Goal: Transaction & Acquisition: Obtain resource

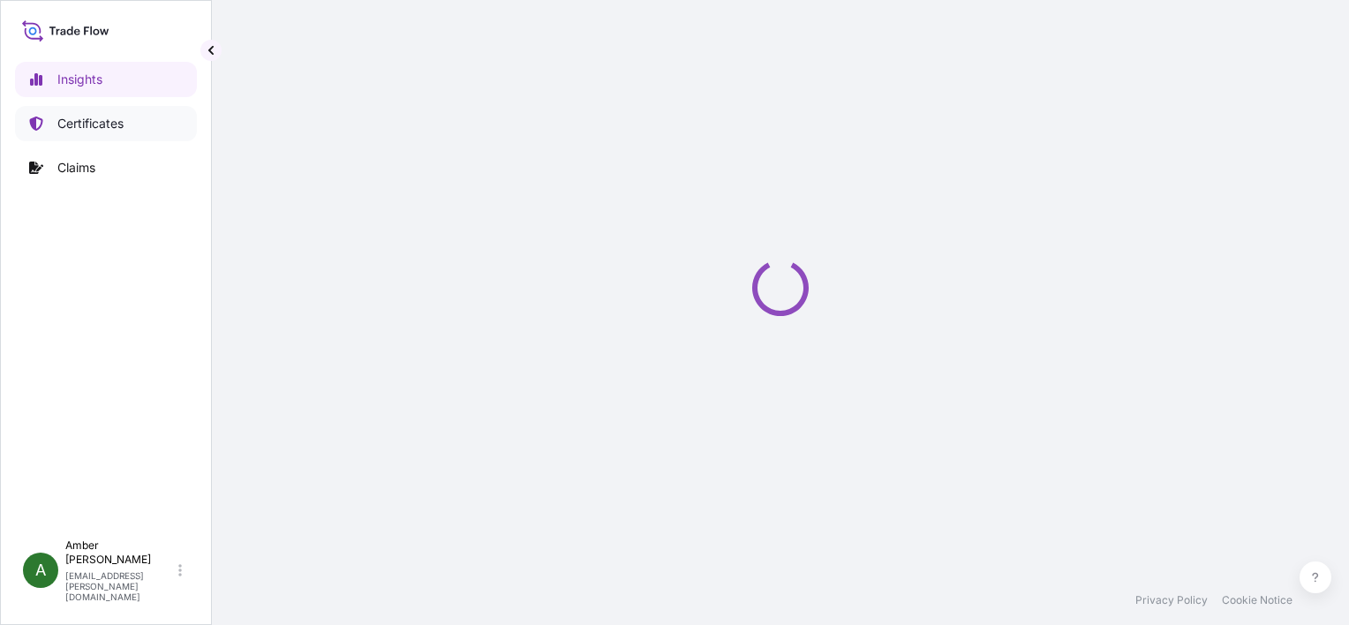
click at [79, 128] on p "Certificates" at bounding box center [90, 124] width 66 height 18
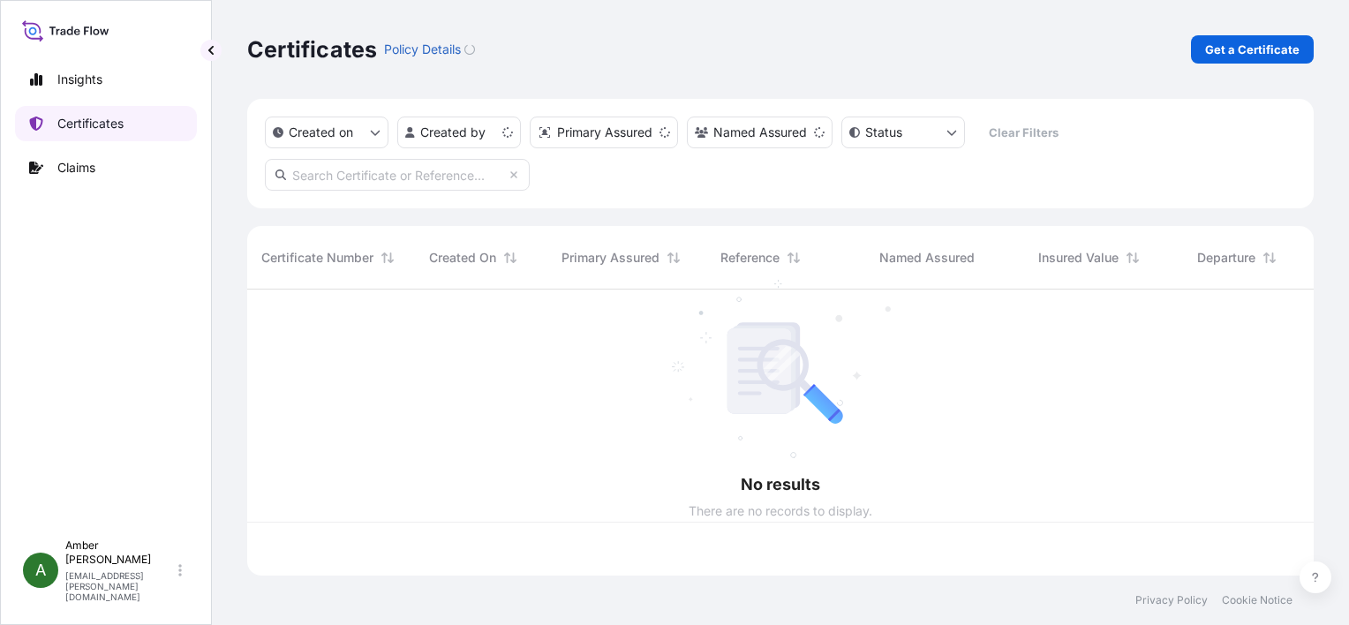
scroll to position [282, 1052]
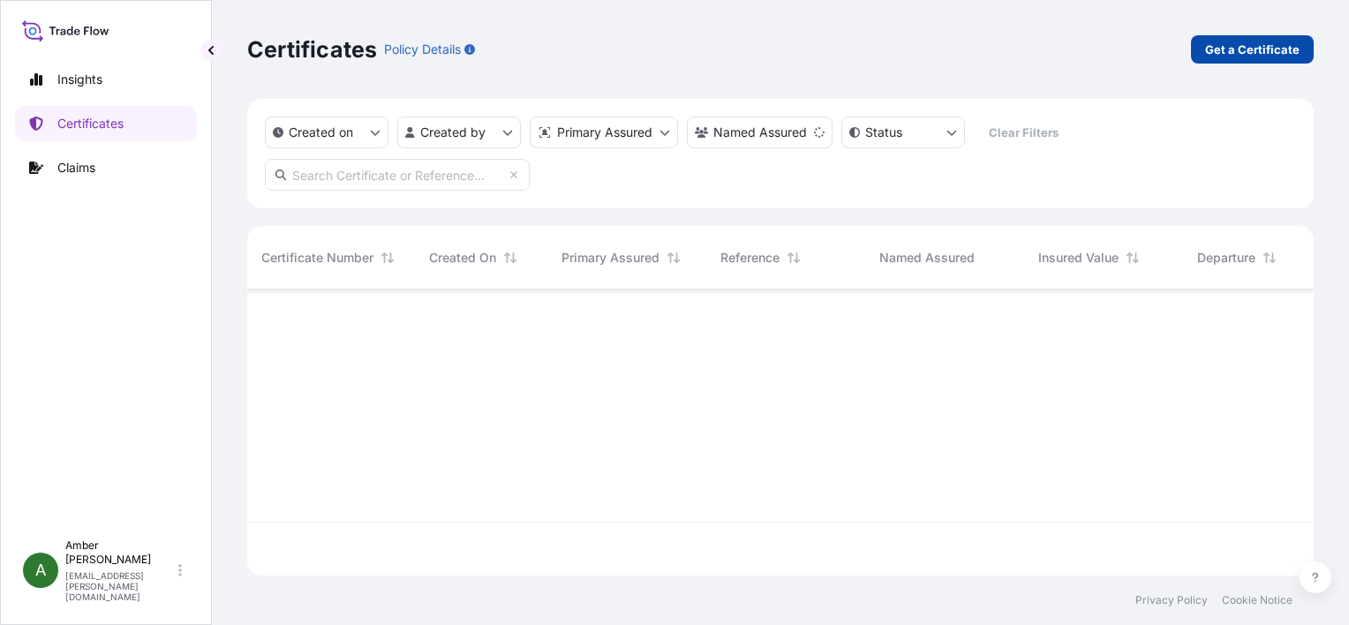
click at [1222, 52] on p "Get a Certificate" at bounding box center [1252, 50] width 94 height 18
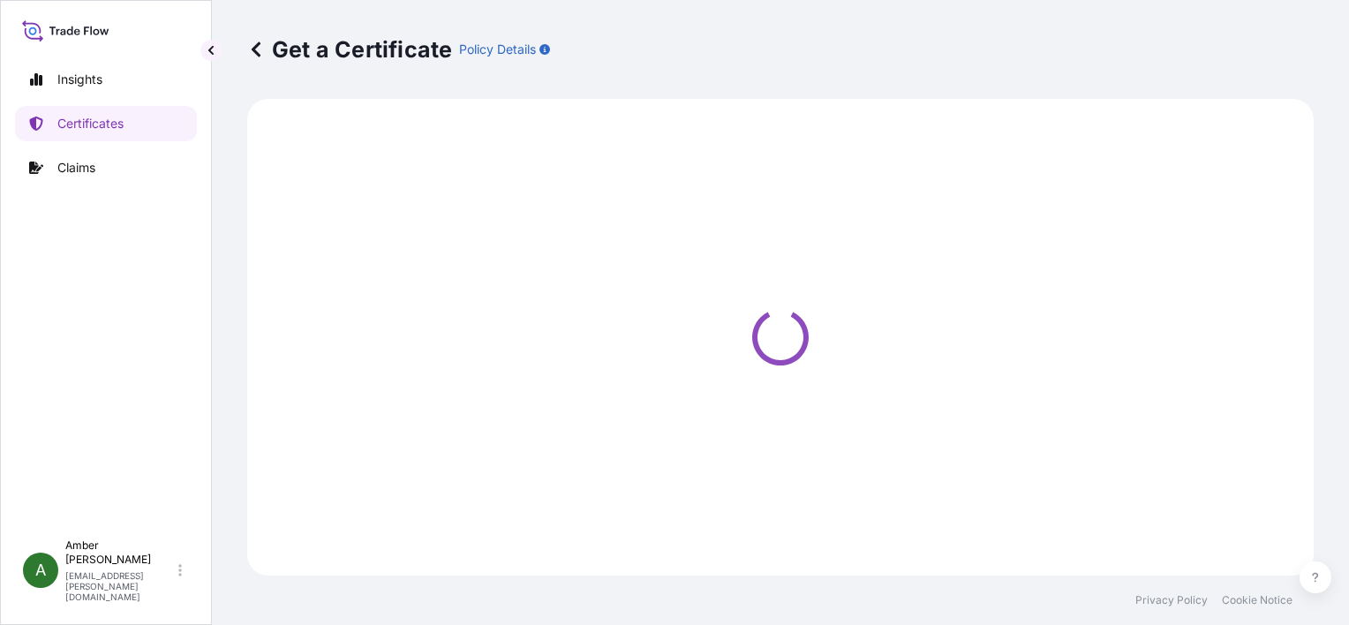
select select "Ocean Vessel"
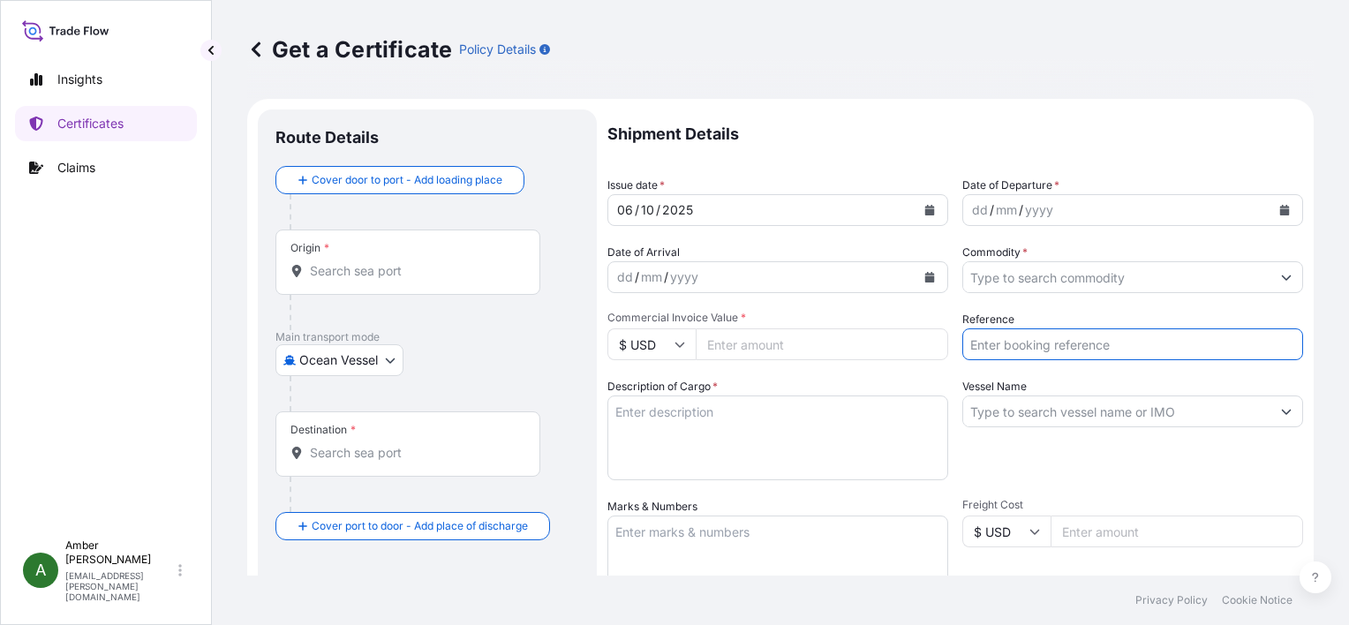
click at [1088, 347] on input "Reference" at bounding box center [1132, 344] width 341 height 32
paste input "RICFGJ866400"
type input "RICFGJ866400"
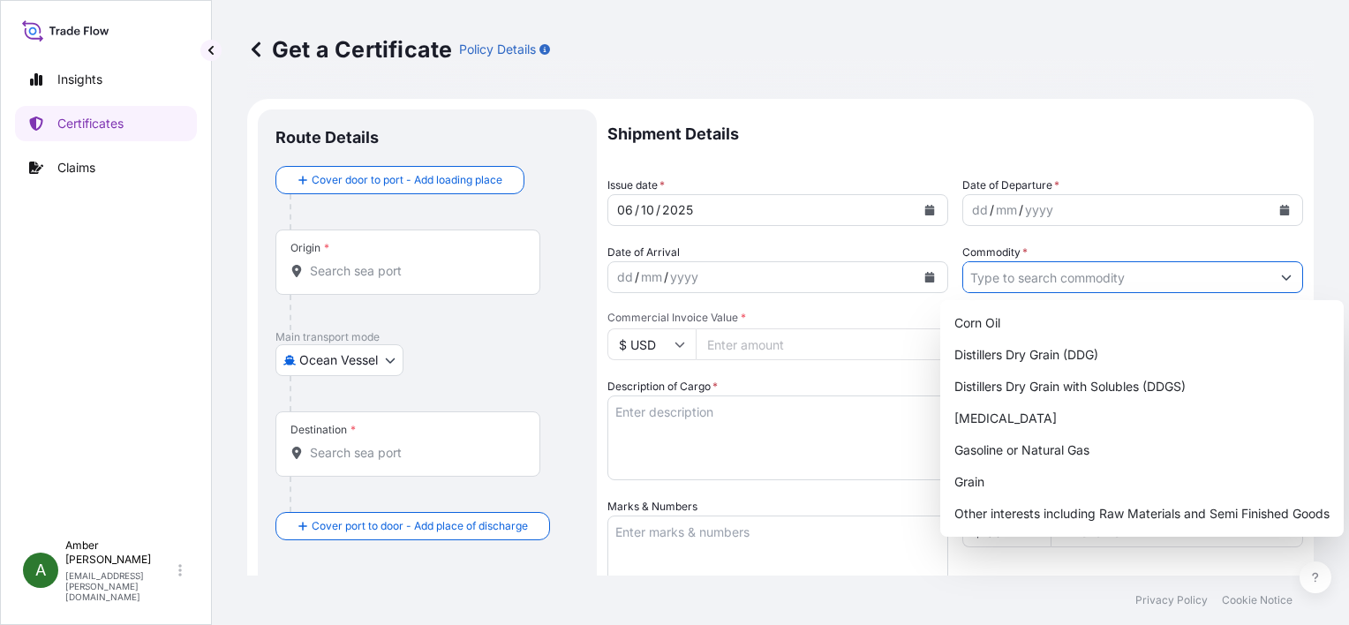
click at [1066, 270] on input "Commodity *" at bounding box center [1116, 277] width 307 height 32
click at [1087, 381] on div "Distillers Dry Grain with Solubles (DDGS)" at bounding box center [1141, 387] width 389 height 32
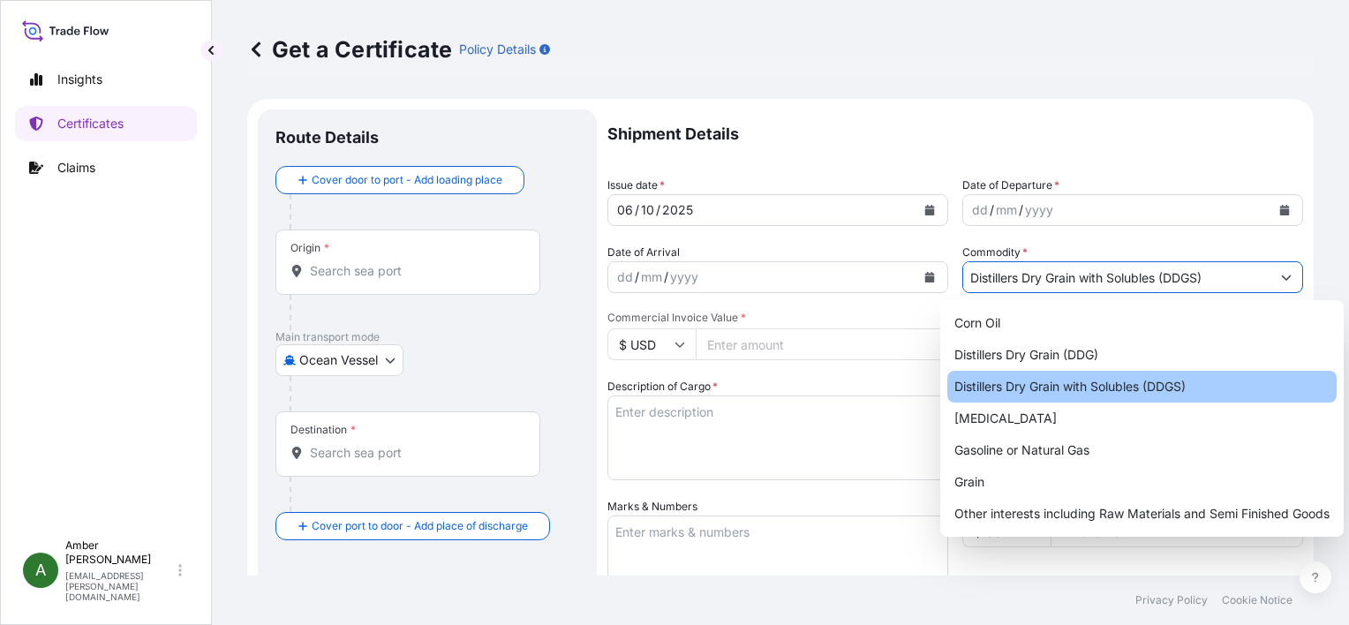
type input "Distillers Dry Grain with Solubles (DDGS)"
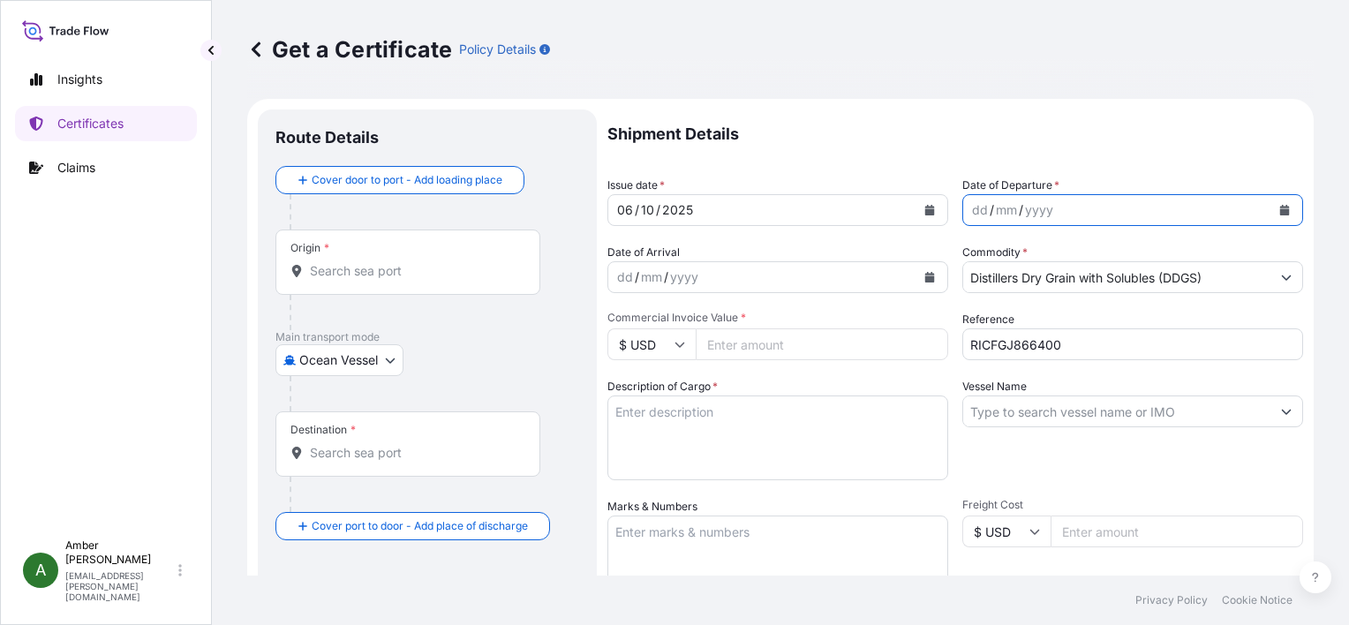
click at [1280, 211] on icon "Calendar" at bounding box center [1285, 210] width 10 height 11
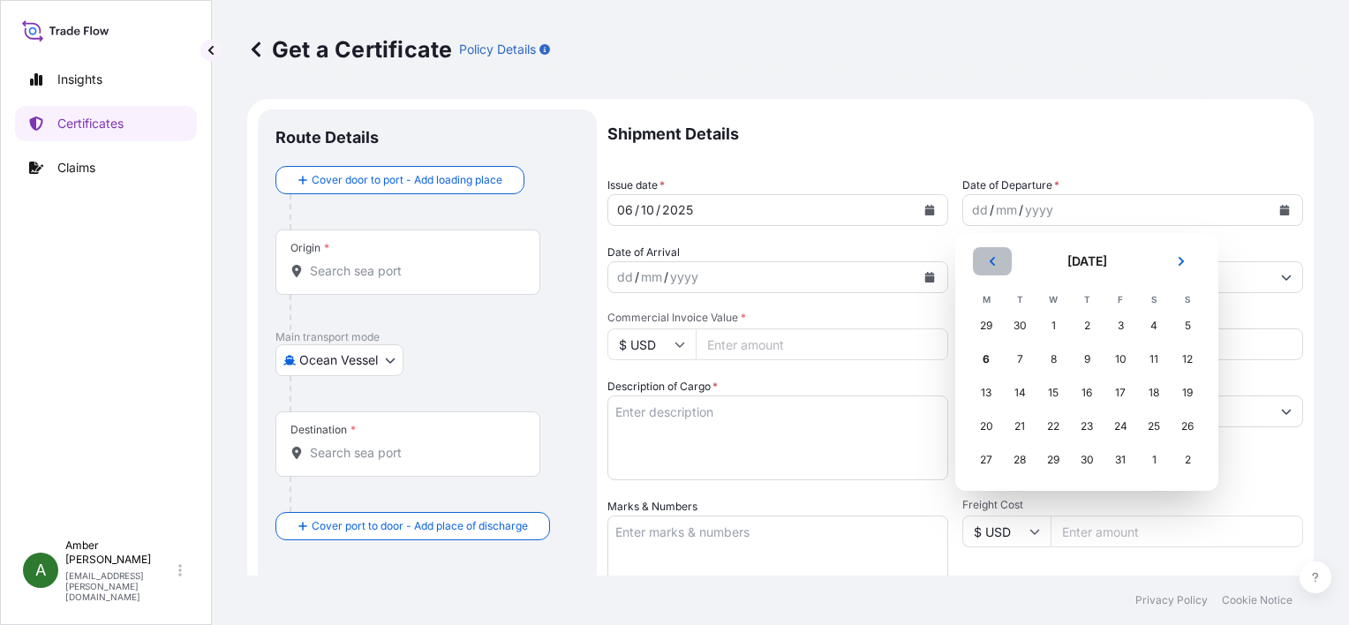
click at [989, 265] on icon "Previous" at bounding box center [992, 261] width 11 height 11
click at [986, 392] on div "15" at bounding box center [986, 393] width 32 height 32
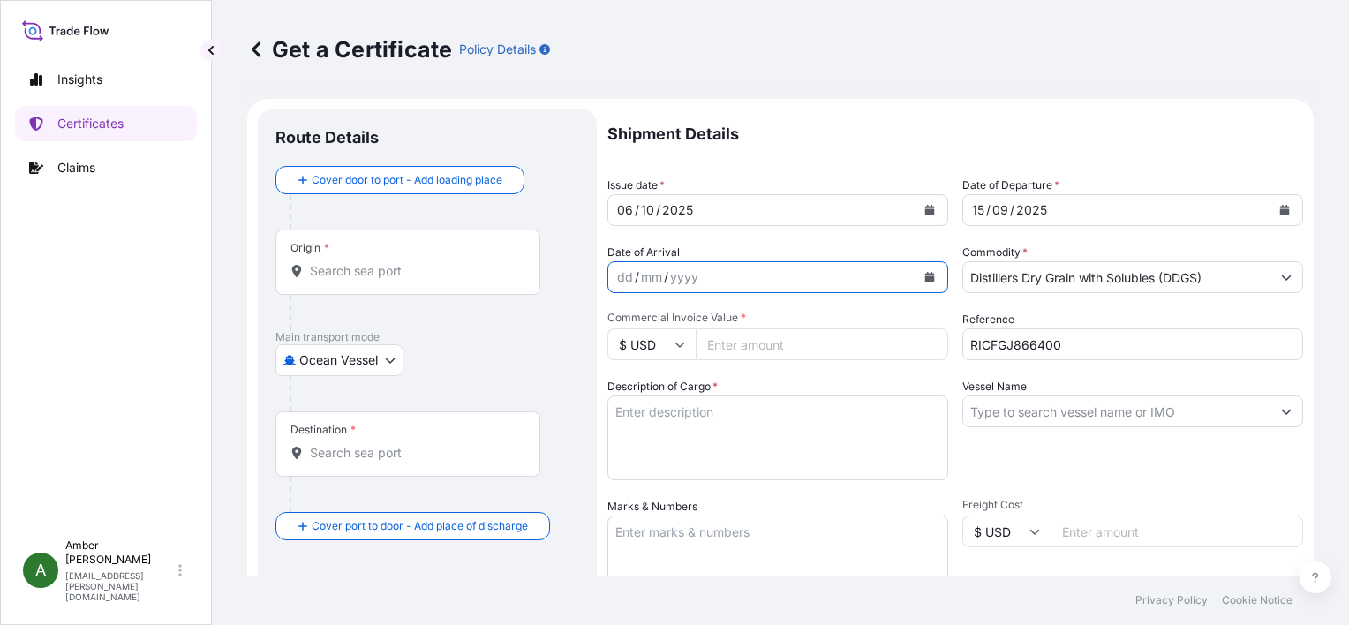
click at [925, 278] on icon "Calendar" at bounding box center [930, 277] width 10 height 11
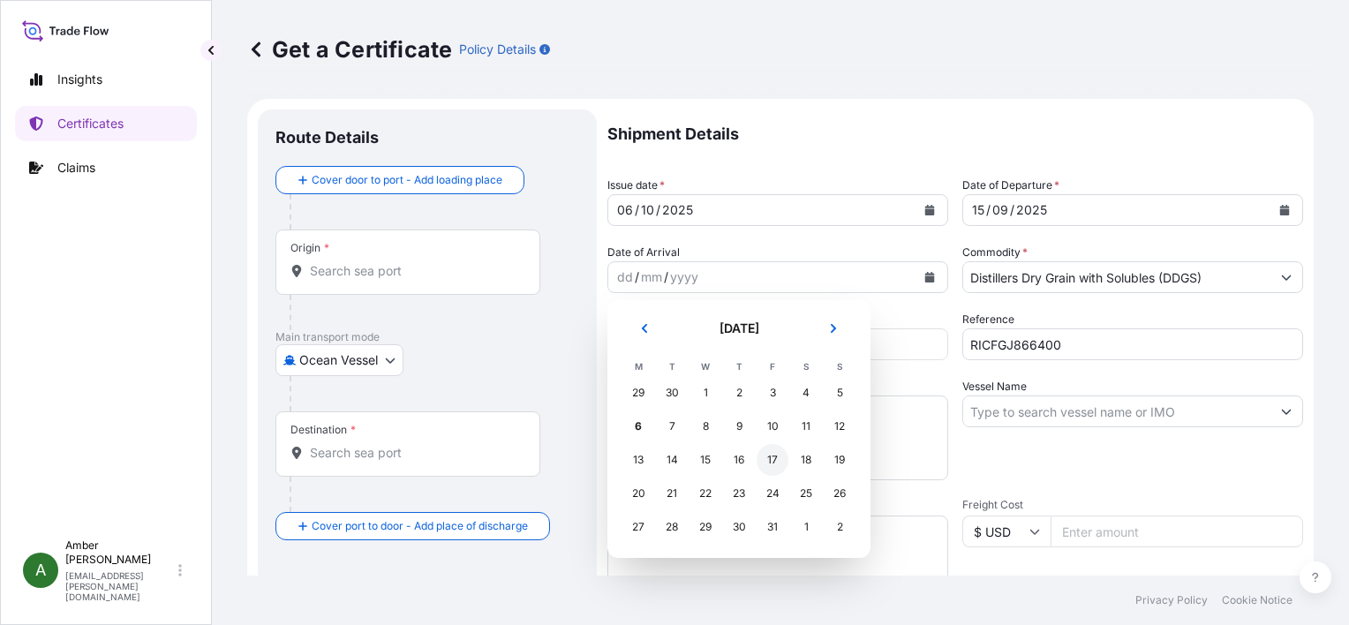
click at [772, 460] on div "17" at bounding box center [772, 460] width 32 height 32
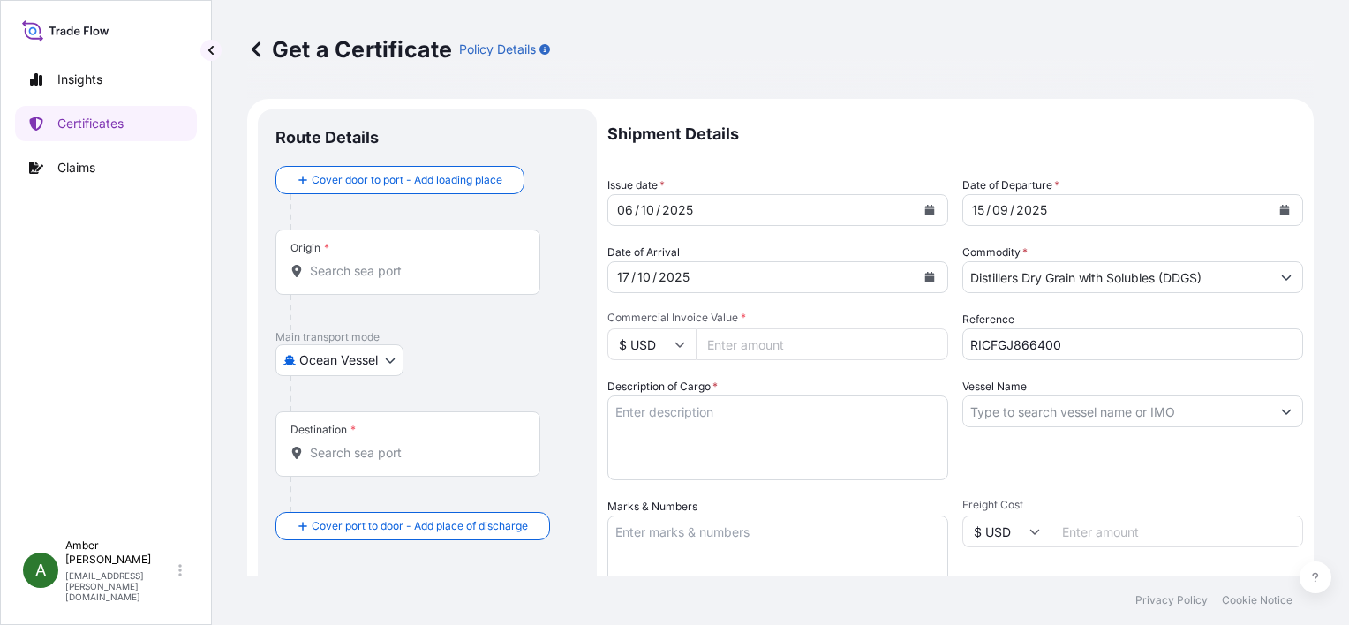
click at [780, 342] on input "Commercial Invoice Value *" at bounding box center [821, 344] width 252 height 32
paste input "36725.62"
type input "36725.62"
click at [831, 136] on p "Shipment Details" at bounding box center [954, 133] width 695 height 49
click at [731, 430] on textarea "Description of Cargo *" at bounding box center [777, 437] width 341 height 85
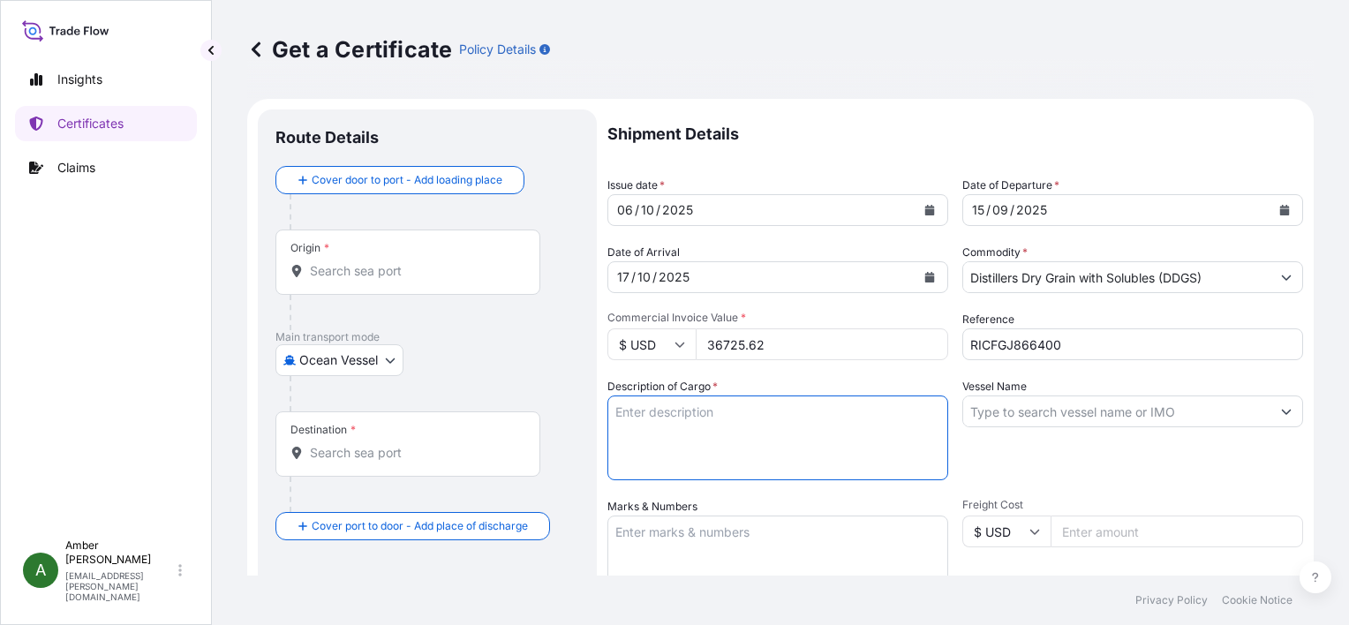
paste textarea "POET Dried Distillers Grains TOTAL WEIGHT (MTS): 170.026 FREIGHT PREPAID BULK I…"
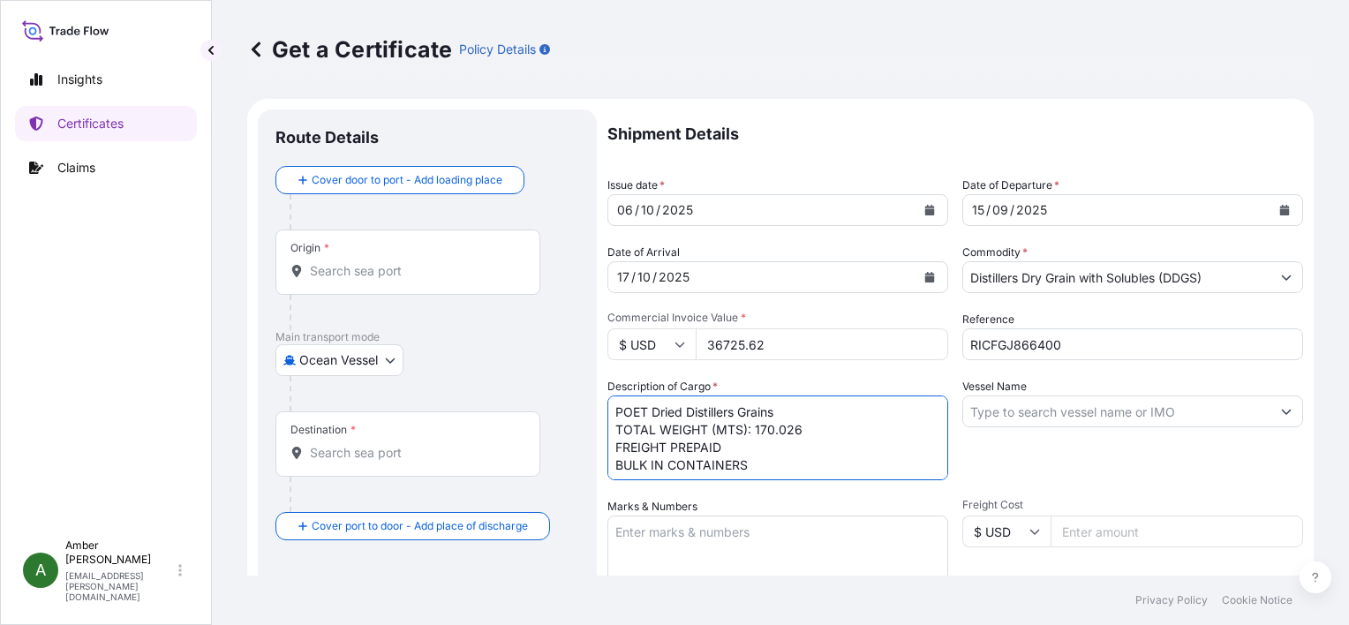
scroll to position [11, 0]
click at [671, 469] on textarea "POET Dried Distillers Grains TOTAL WEIGHT (MTS): 170.026 FREIGHT PREPAID BULK I…" at bounding box center [777, 437] width 341 height 85
paste textarea "X20250909110664"
type textarea "POET Dried Distillers Grains TOTAL WEIGHT (MTS): 170.026 FREIGHT PREPAID BULK I…"
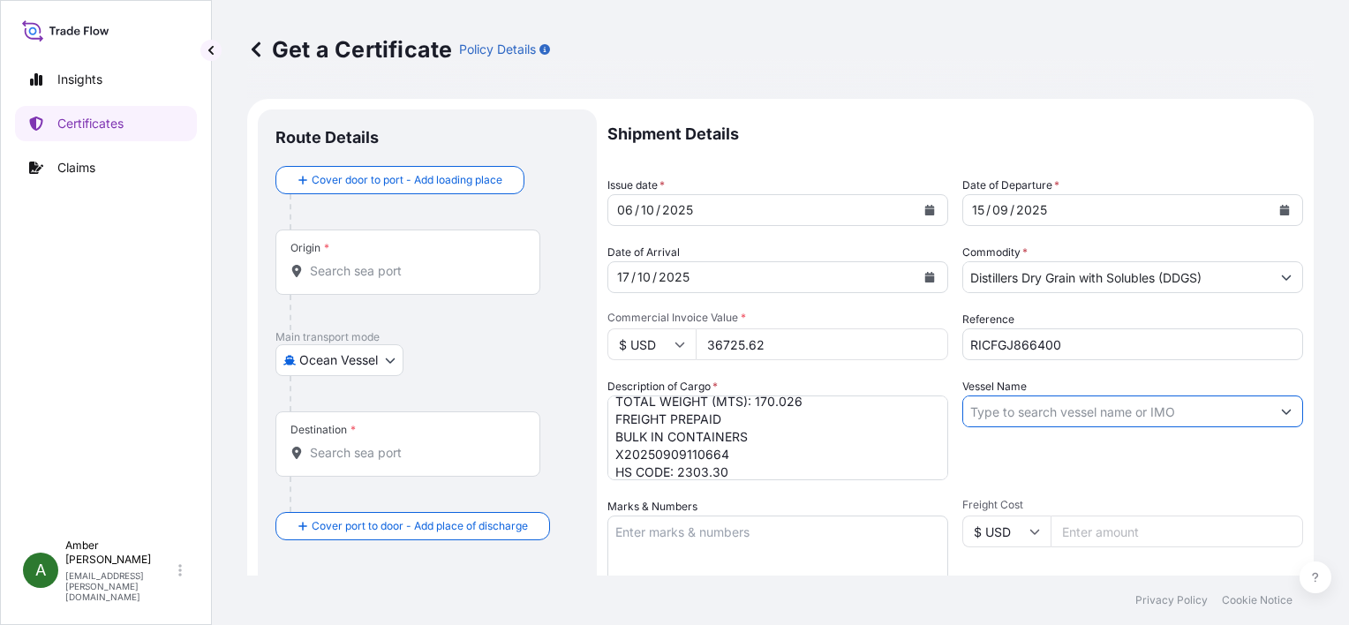
click at [1151, 411] on input "Vessel Name" at bounding box center [1116, 411] width 307 height 32
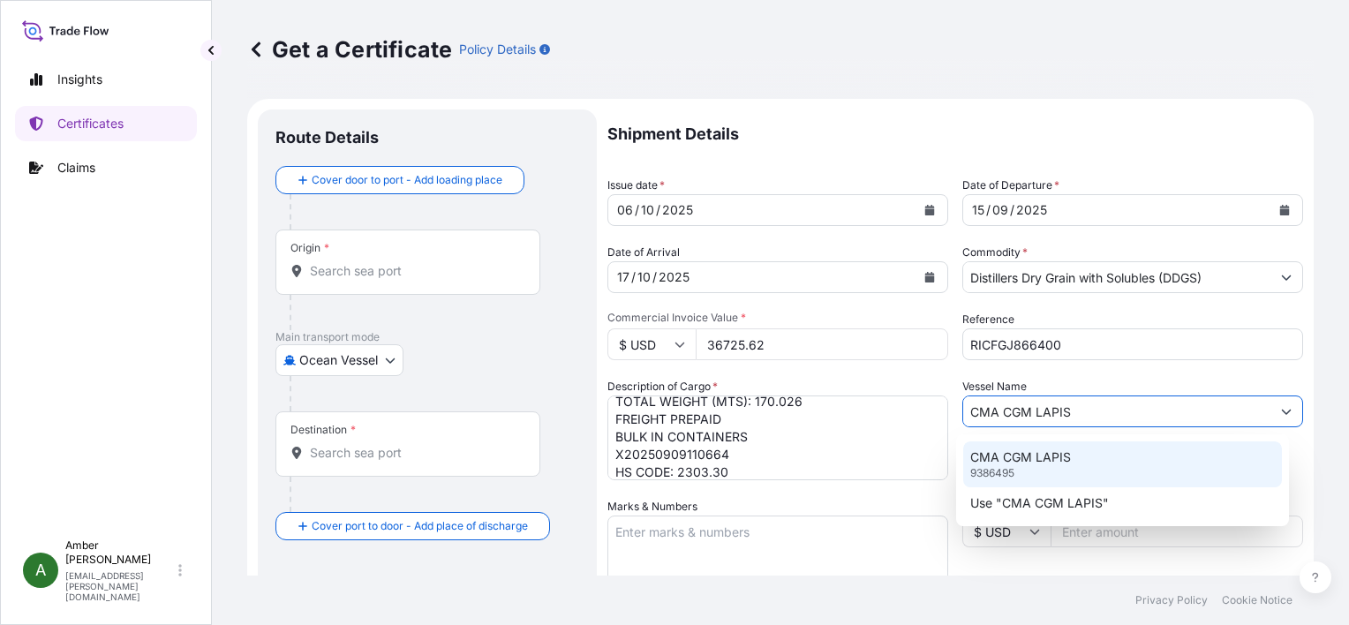
click at [1042, 455] on p "CMA CGM LAPIS" at bounding box center [1020, 457] width 101 height 18
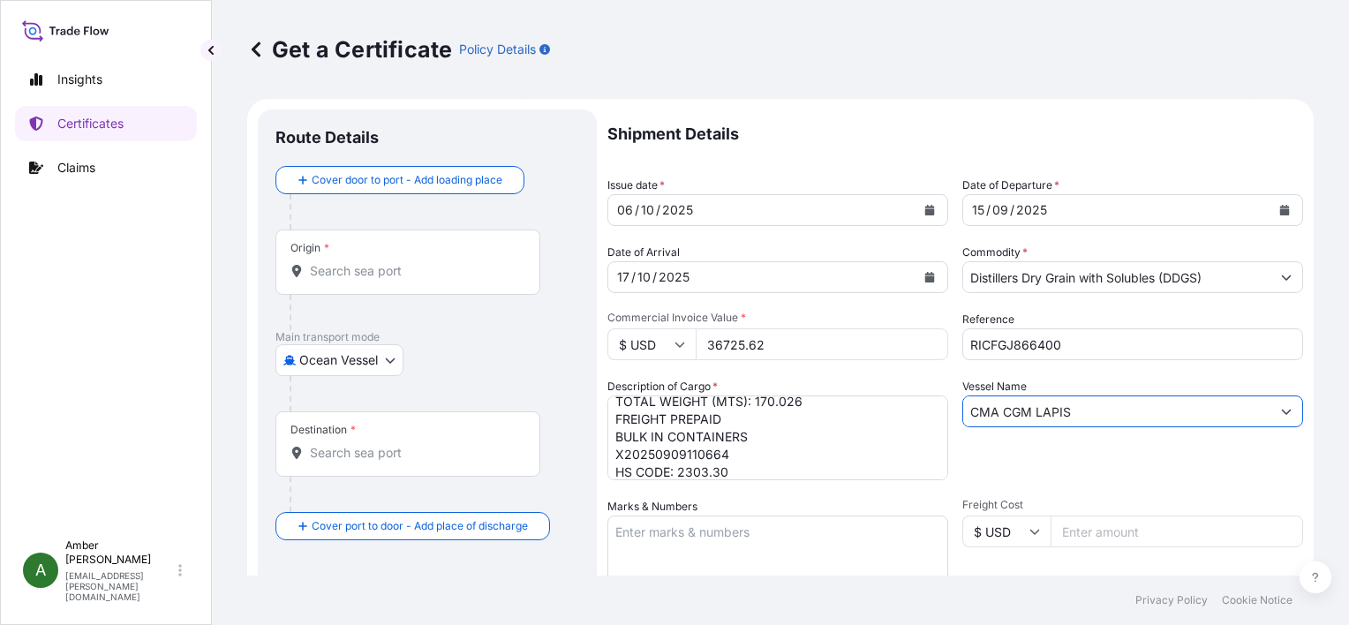
type input "CMA CGM LAPIS"
click at [1031, 455] on div "Vessel Name CMA CGM LAPIS" at bounding box center [1132, 429] width 341 height 102
click at [357, 268] on input "Origin *" at bounding box center [414, 271] width 208 height 18
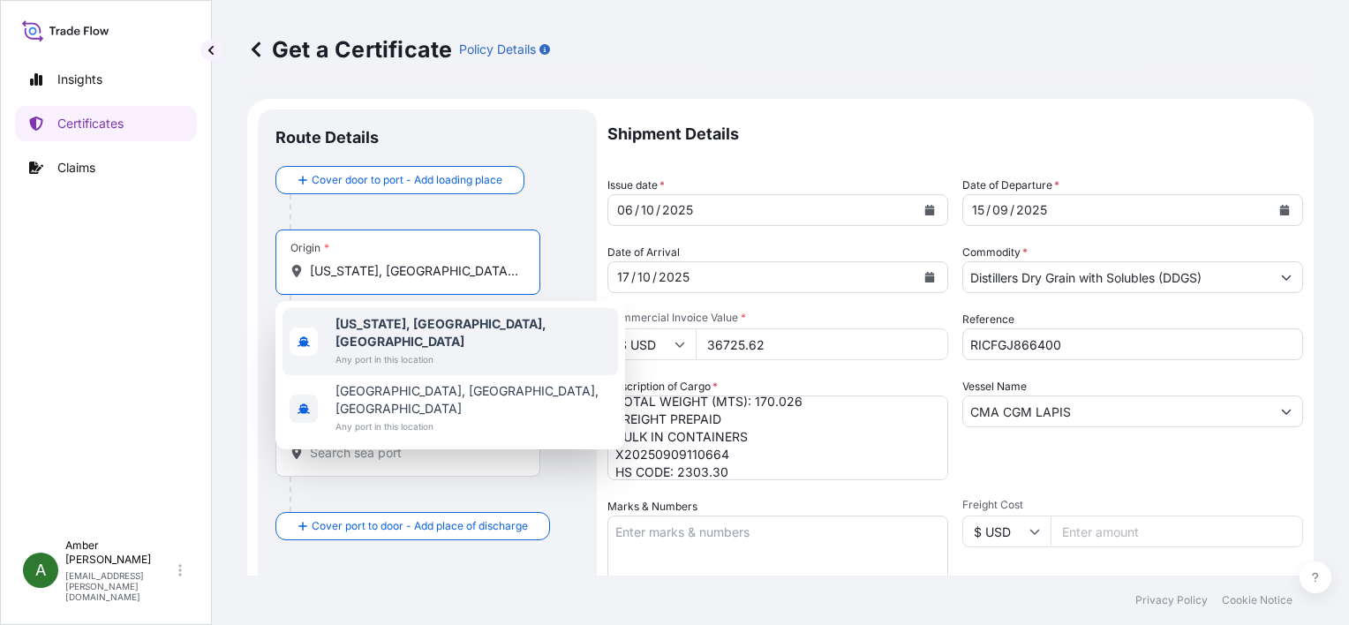
click at [381, 321] on b "New York, NY, USA" at bounding box center [440, 332] width 211 height 33
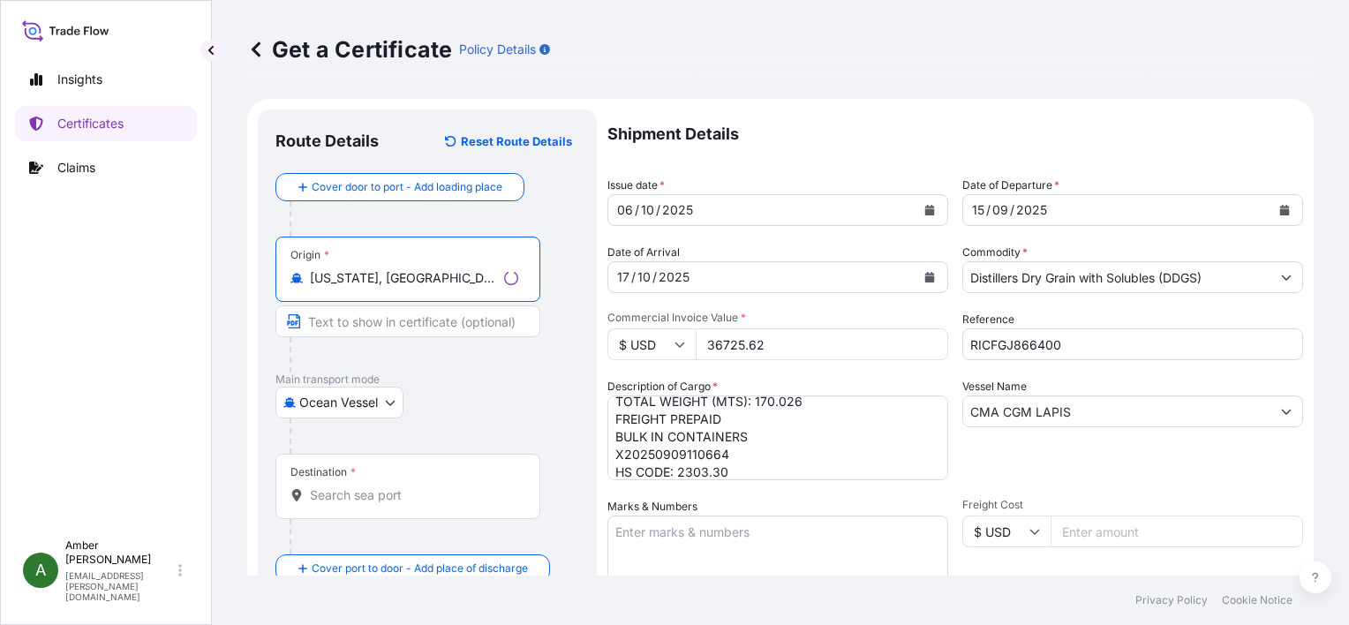
type input "New York, NY, USA"
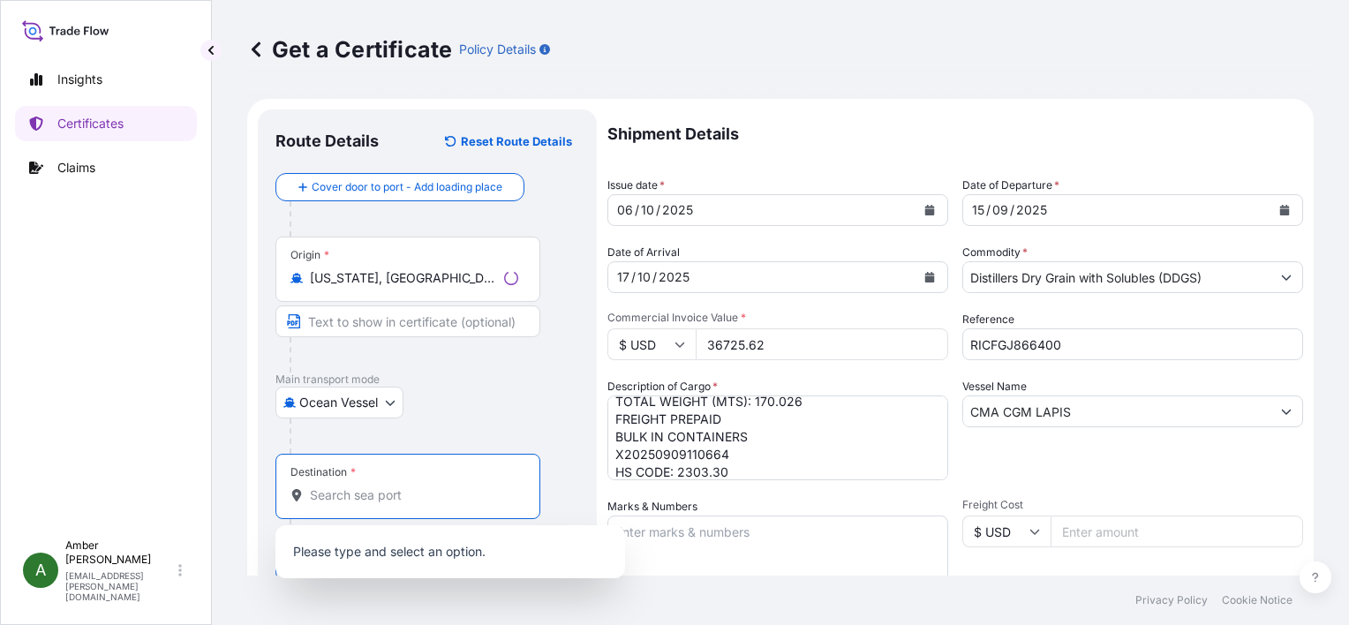
click at [353, 497] on input "Destination *" at bounding box center [414, 495] width 208 height 18
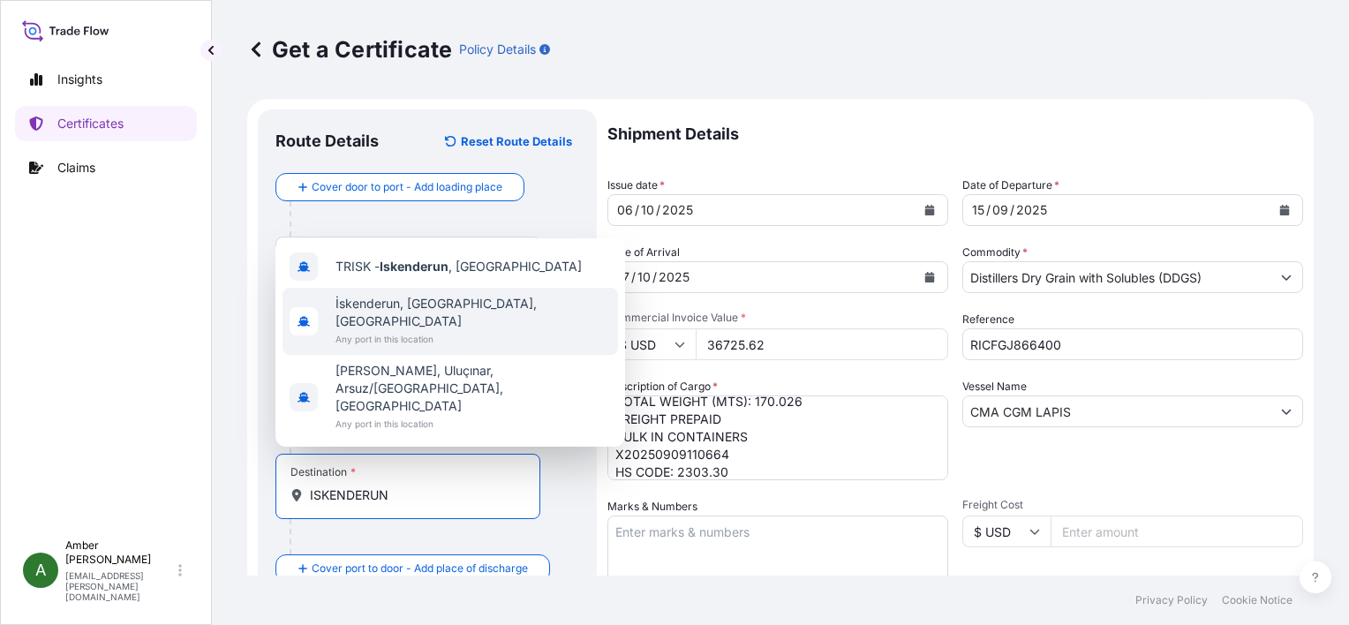
click at [409, 330] on span "İskenderun, Hatay, Türkiye" at bounding box center [472, 312] width 275 height 35
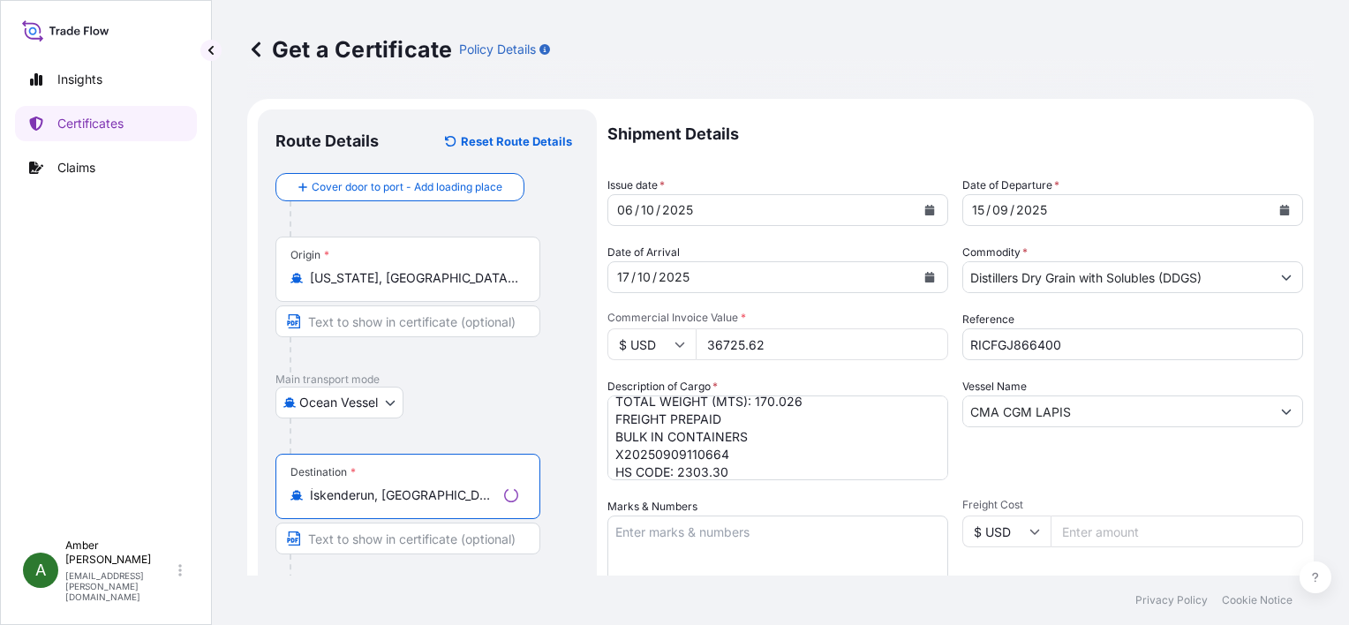
type input "İskenderun, Hatay, Türkiye"
click at [527, 398] on div "Ocean Vessel Air Ocean Vessel Ocean Vessel - On Deck Rail Road" at bounding box center [427, 403] width 304 height 32
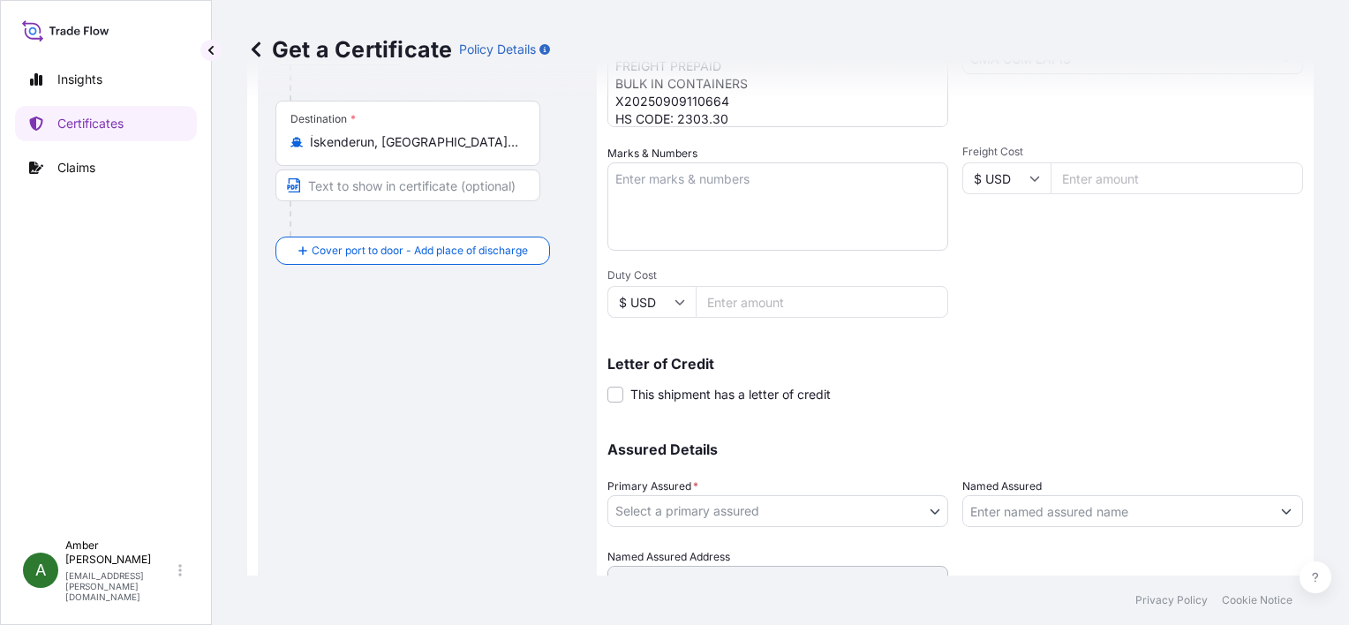
scroll to position [434, 0]
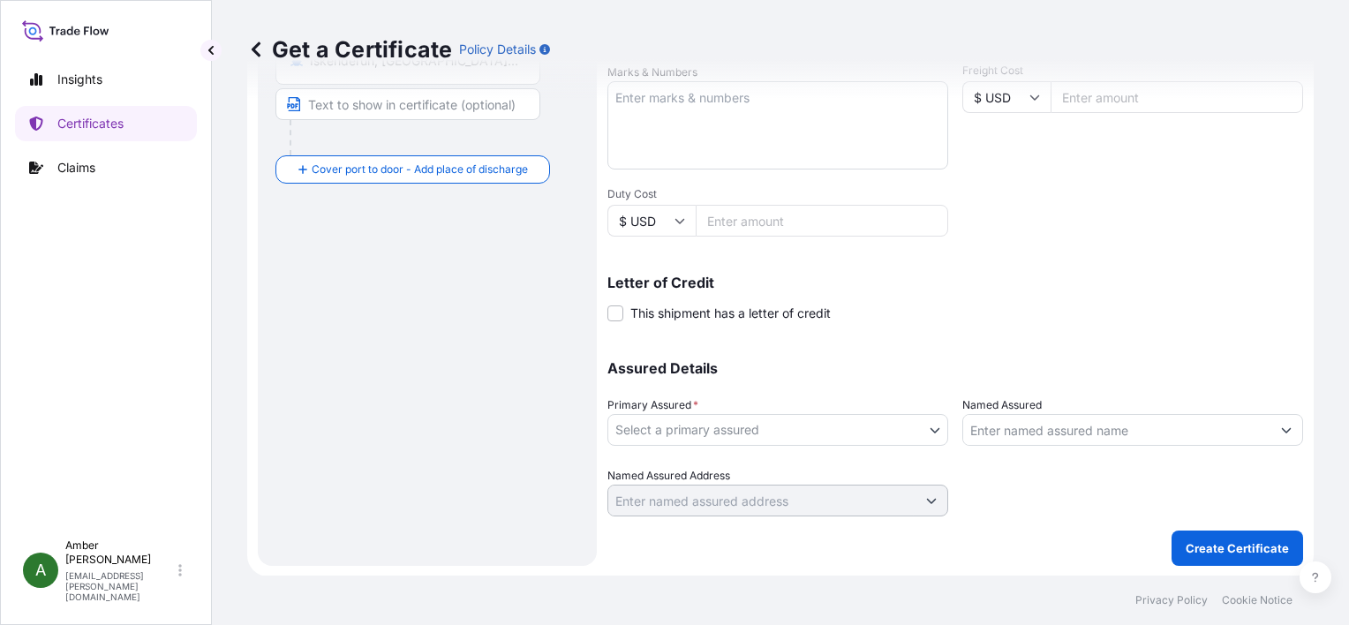
click at [783, 428] on body "3 options available. Insights Certificates Claims A Amber Rinehart amber.rineha…" at bounding box center [674, 312] width 1349 height 625
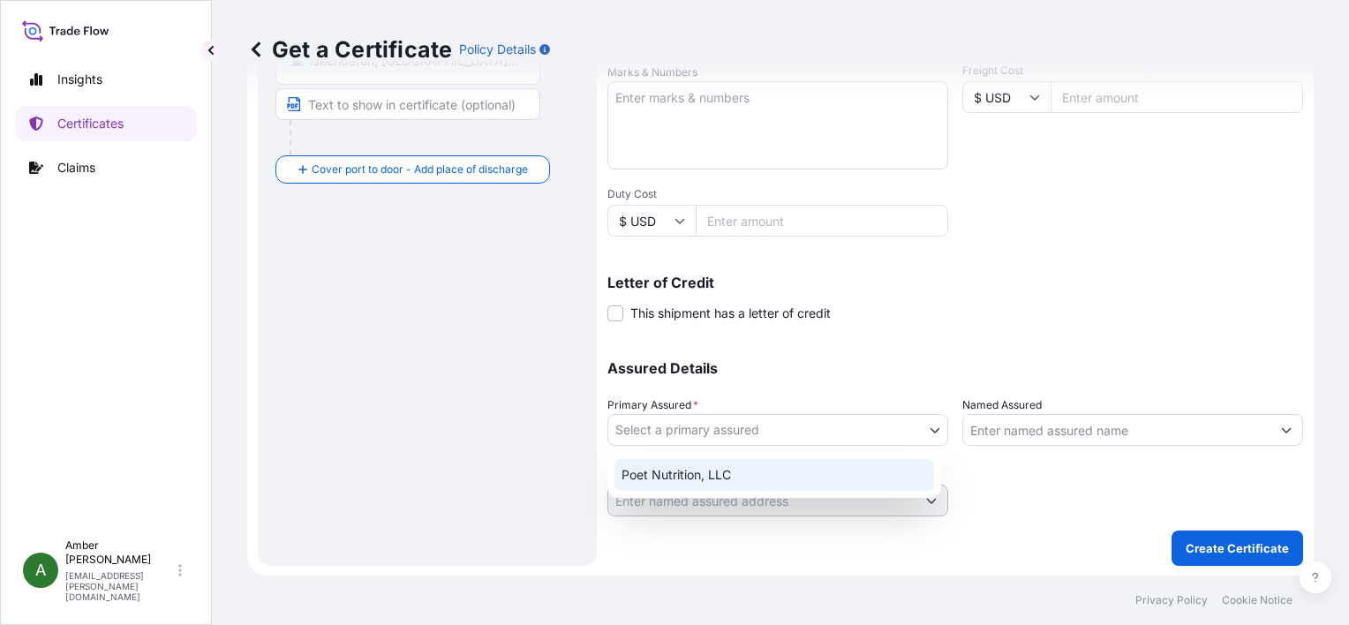
click at [745, 474] on div "Poet Nutrition, LLC" at bounding box center [773, 475] width 319 height 32
select select "31546"
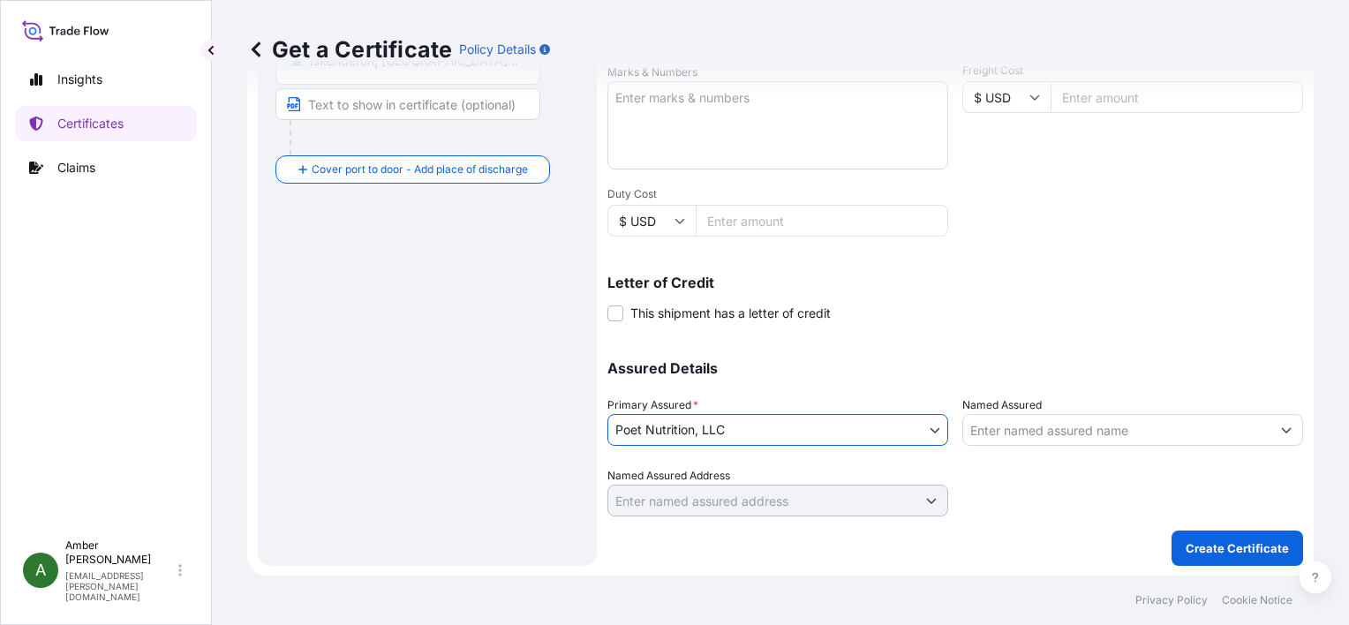
click at [1010, 432] on input "Named Assured" at bounding box center [1116, 430] width 307 height 32
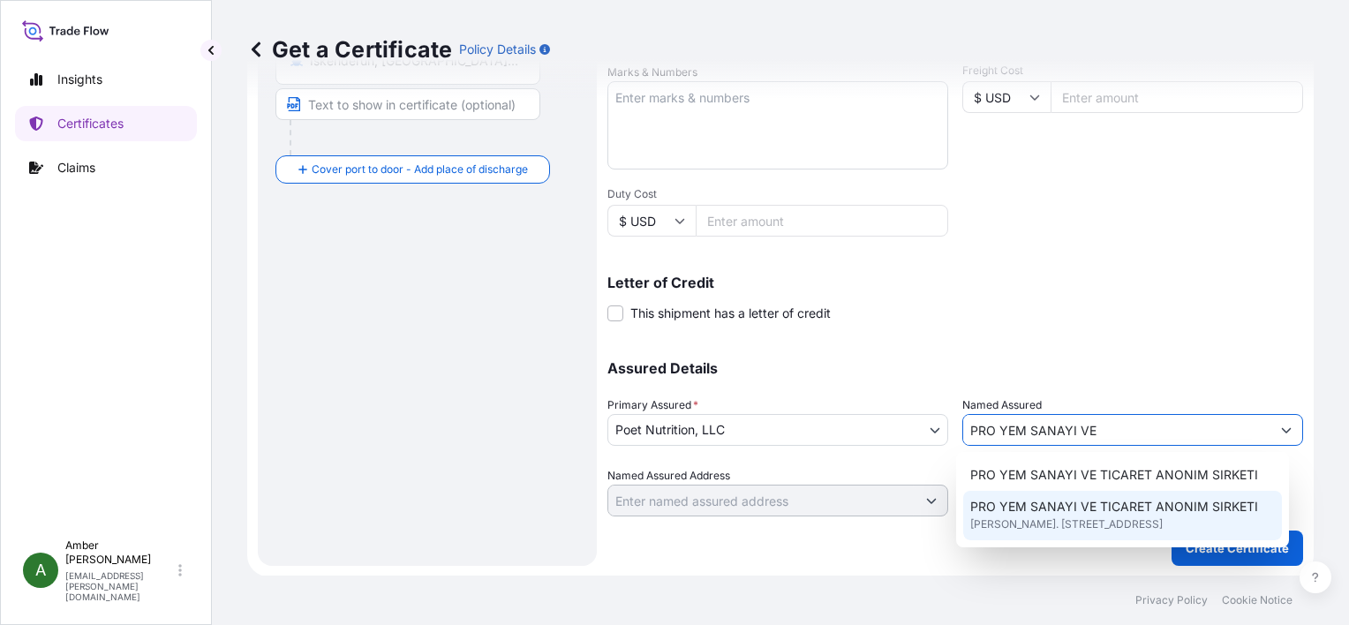
click at [1061, 526] on span "TAVSANLI MAH. BANDIRMA YOLU CAD., 43/1, 16700, KARACABEY, Türkiye" at bounding box center [1066, 524] width 192 height 18
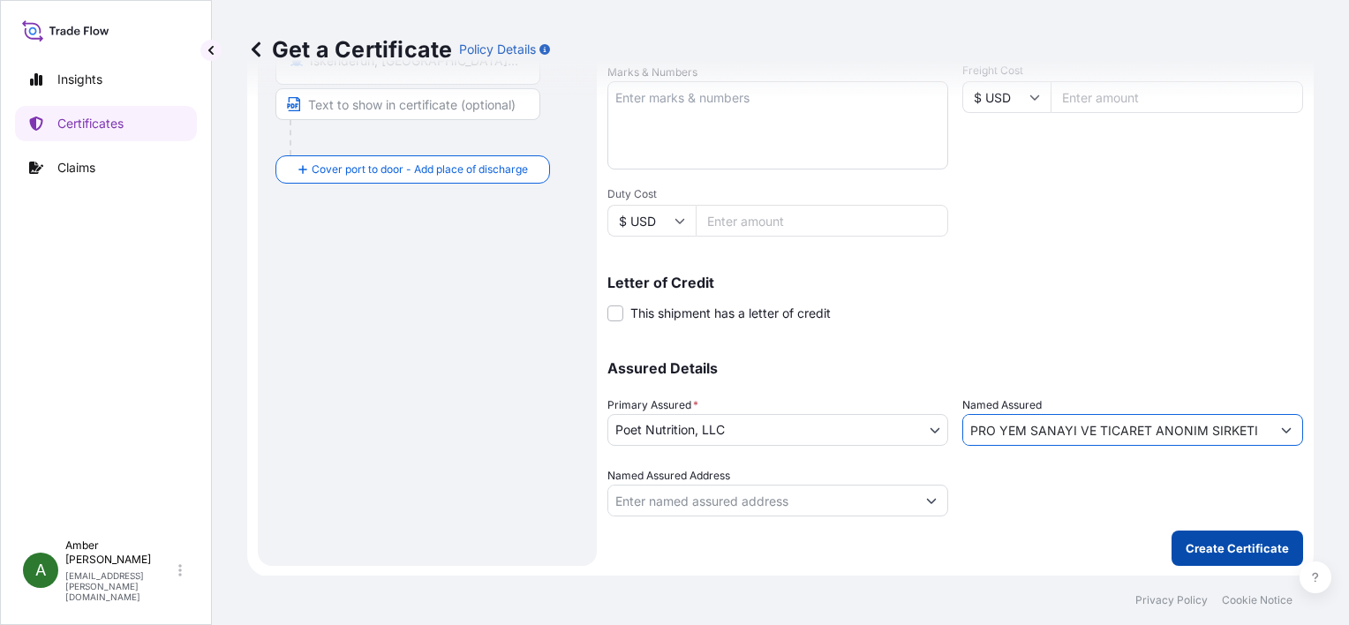
type input "PRO YEM SANAYI VE TICARET ANONIM SIRKETI"
click at [1192, 548] on p "Create Certificate" at bounding box center [1236, 548] width 103 height 18
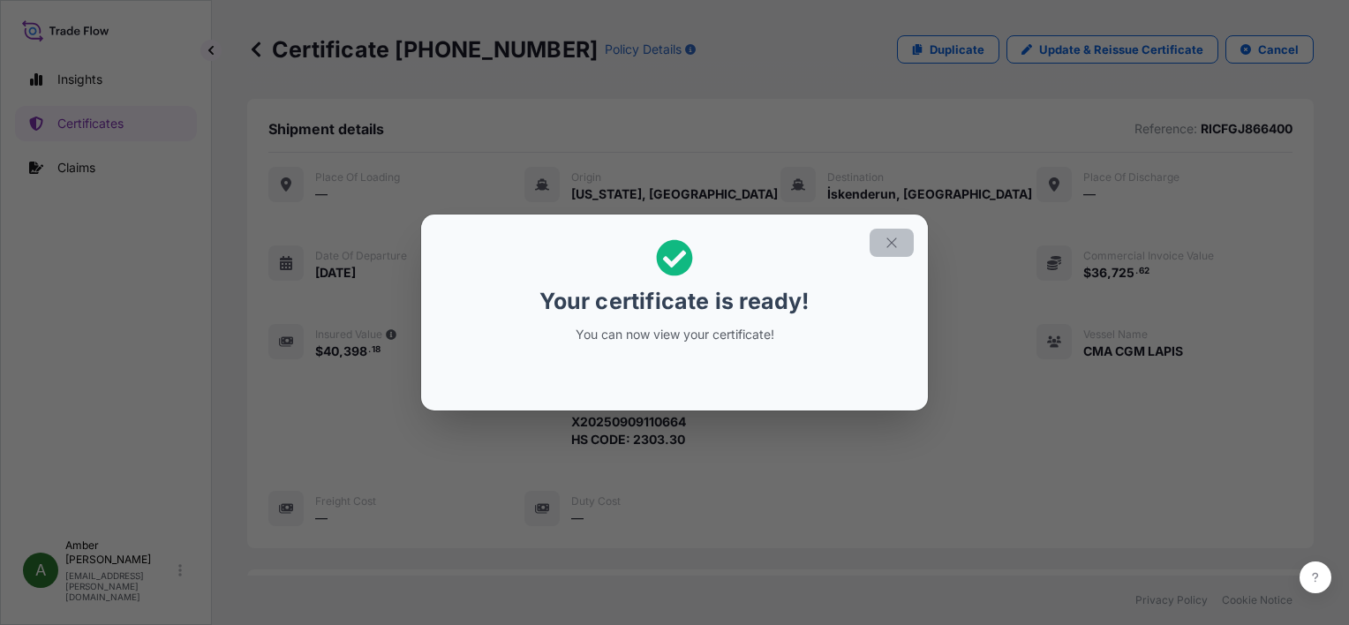
click at [894, 246] on icon "button" at bounding box center [891, 242] width 10 height 10
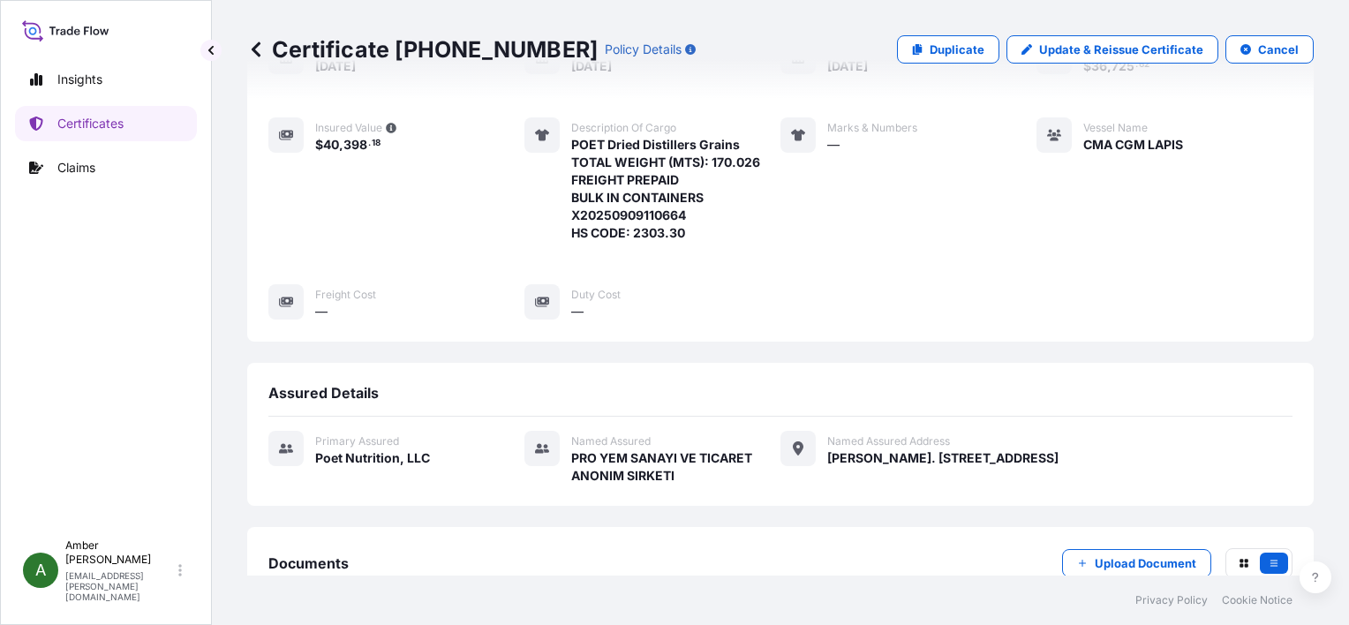
scroll to position [427, 0]
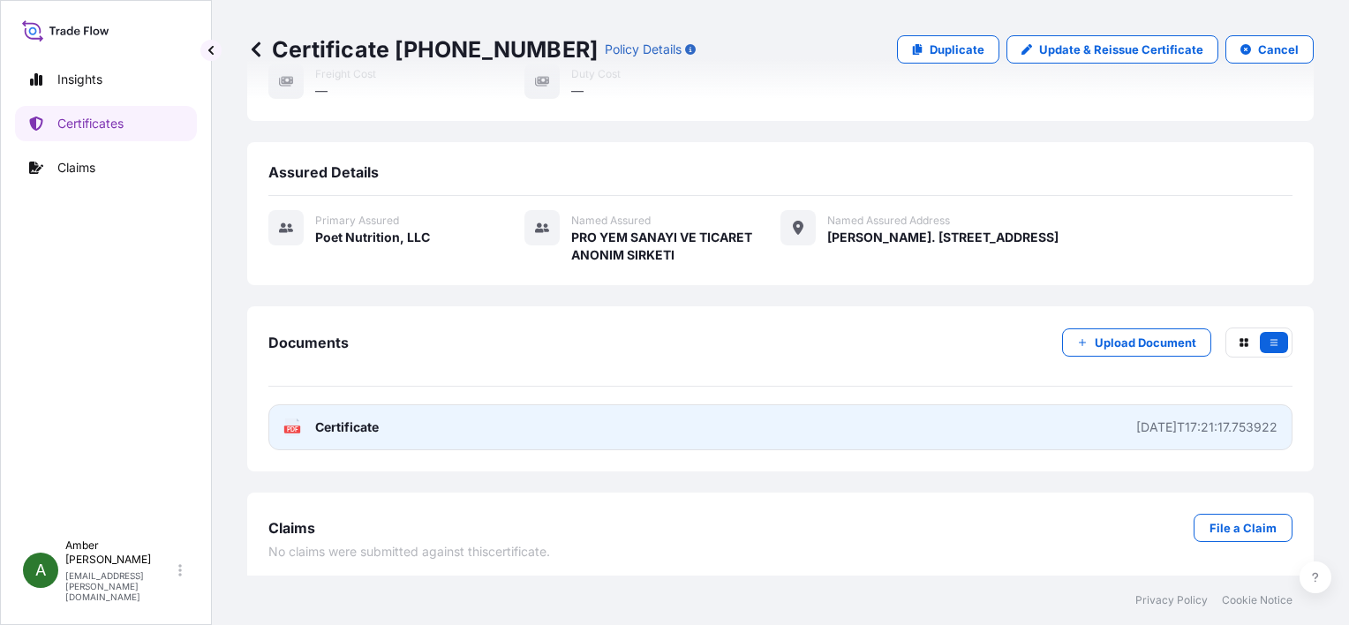
click at [325, 422] on span "Certificate" at bounding box center [347, 427] width 64 height 18
